Goal: Task Accomplishment & Management: Use online tool/utility

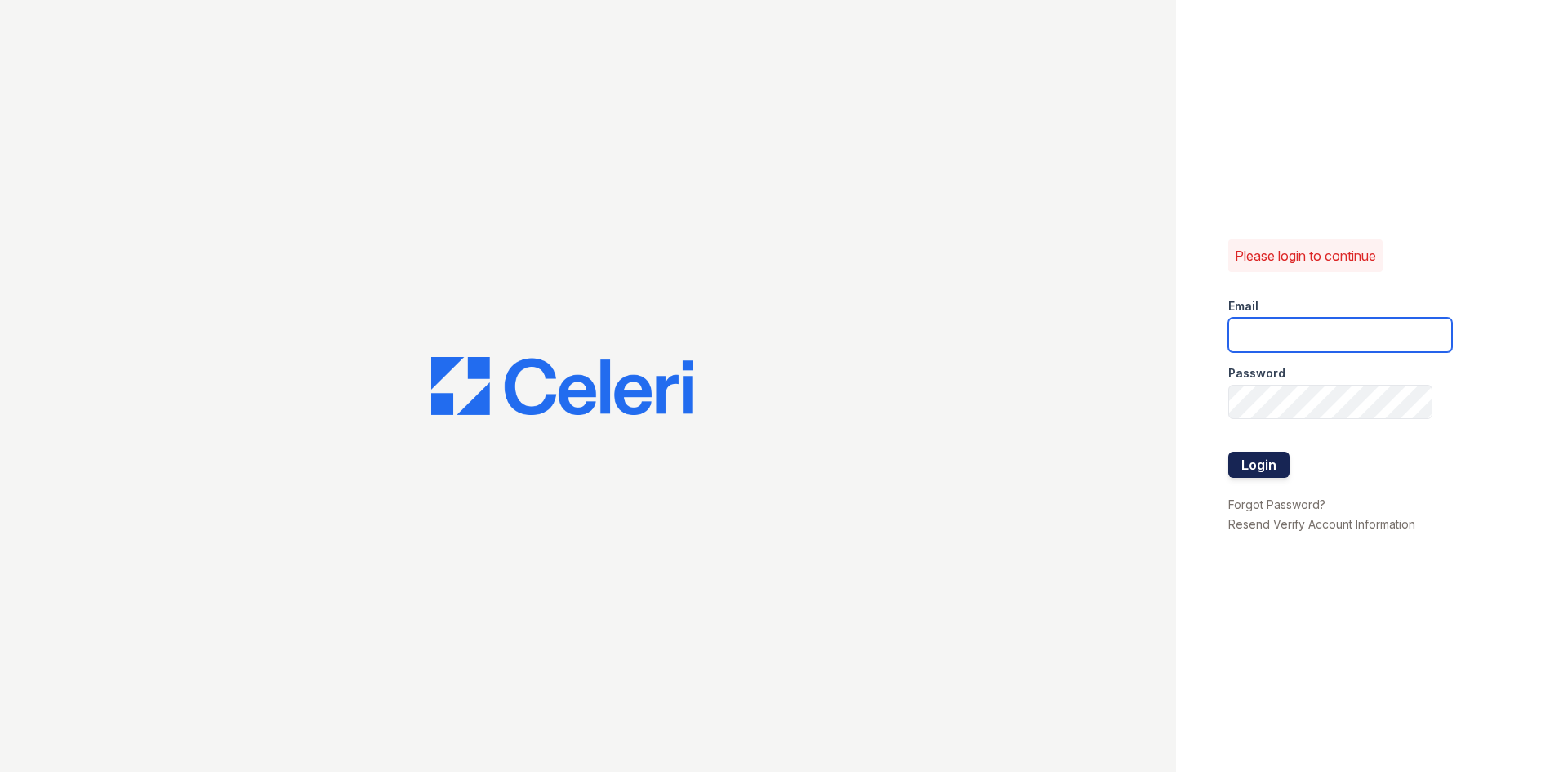
type input "[EMAIL_ADDRESS][DOMAIN_NAME]"
click at [1257, 469] on button "Login" at bounding box center [1260, 464] width 62 height 26
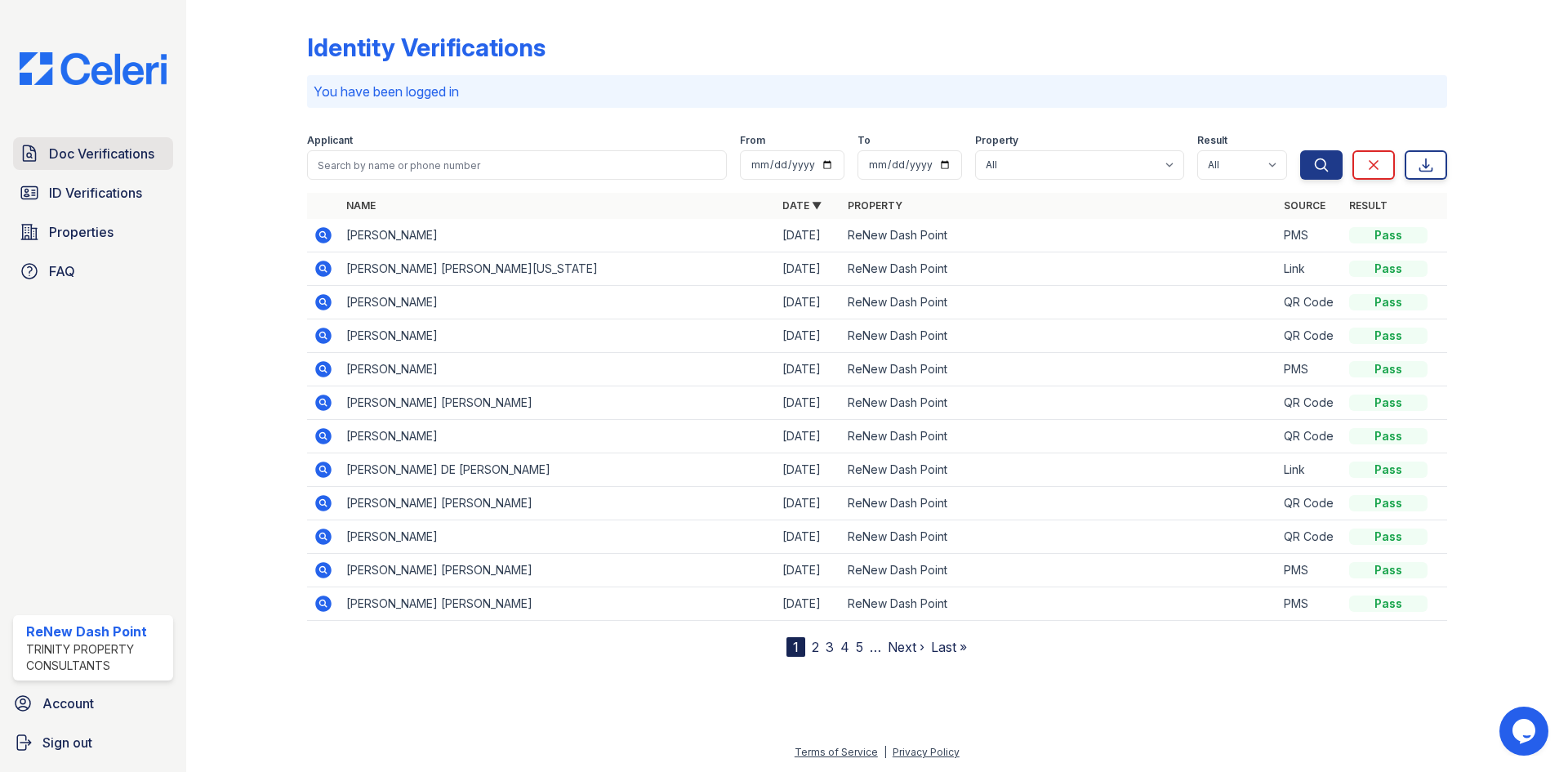
click at [83, 161] on span "Doc Verifications" at bounding box center [101, 154] width 106 height 20
